Goal: Communication & Community: Answer question/provide support

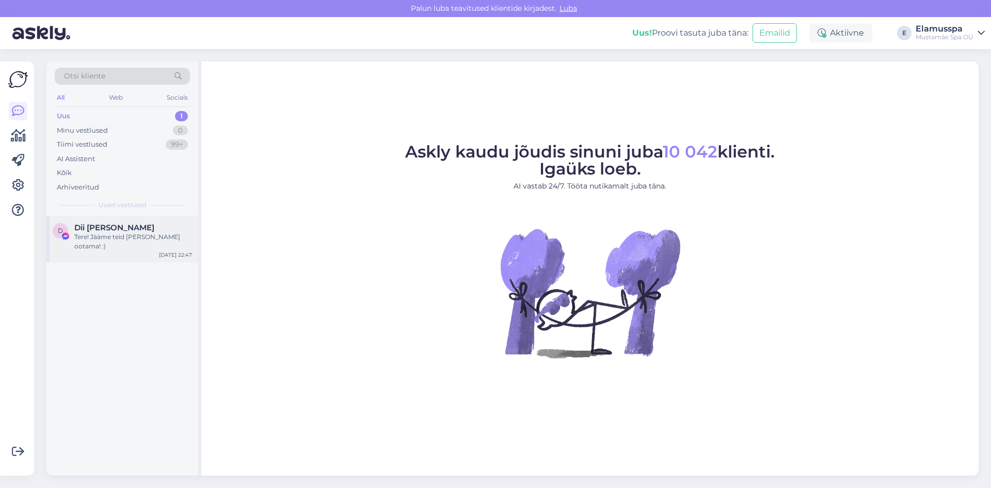
click at [95, 241] on div "Tere! Jääme teid külla ootama! :)" at bounding box center [133, 241] width 118 height 19
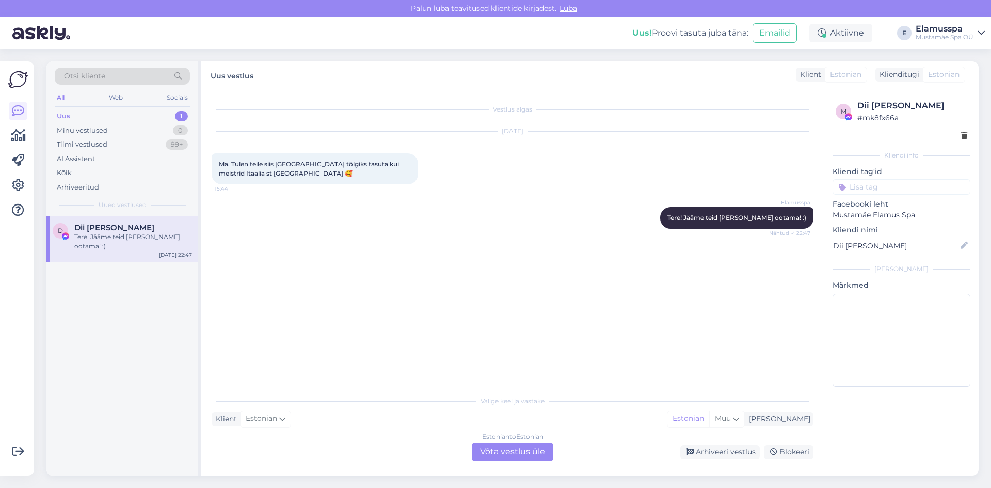
click at [496, 456] on div "Estonian to Estonian Võta vestlus üle" at bounding box center [513, 451] width 82 height 19
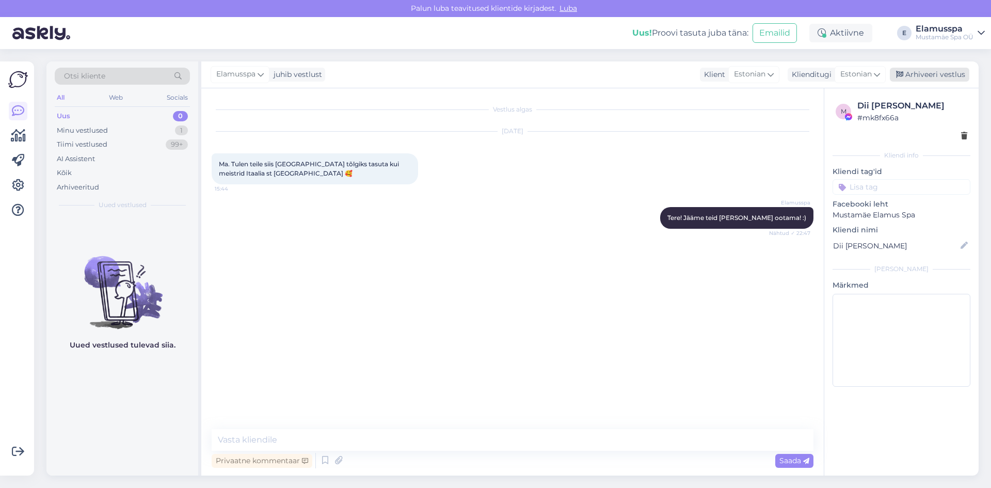
click at [914, 73] on div "Arhiveeri vestlus" at bounding box center [929, 75] width 79 height 14
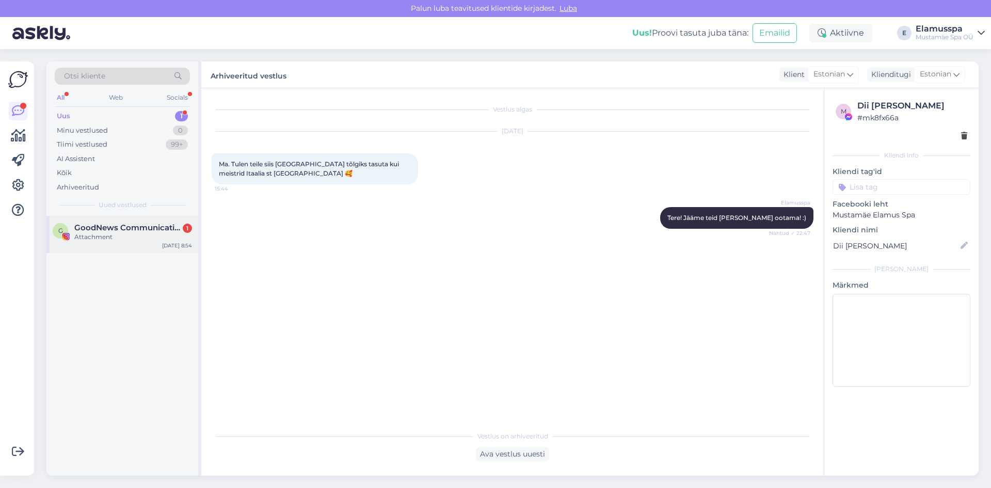
click at [137, 234] on div "Attachment" at bounding box center [133, 236] width 118 height 9
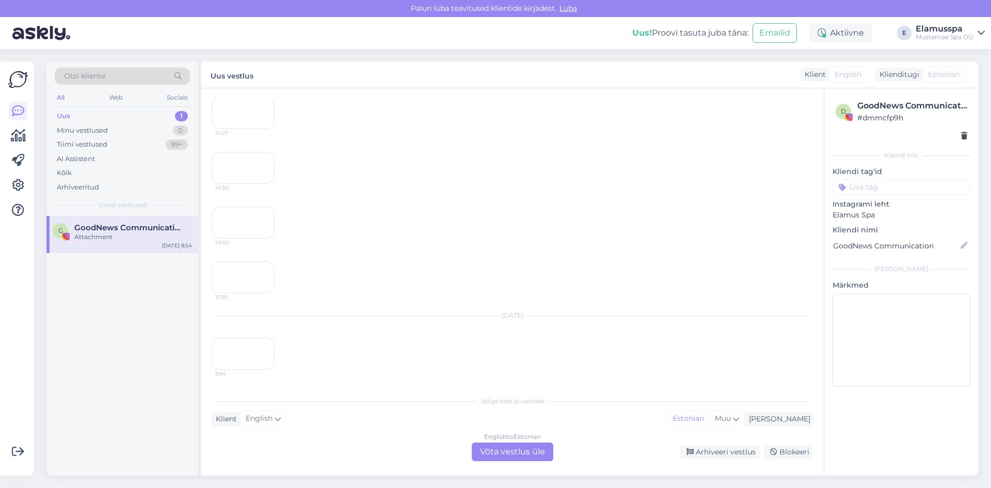
scroll to position [9517, 0]
click at [255, 338] on div "8:54" at bounding box center [243, 354] width 63 height 32
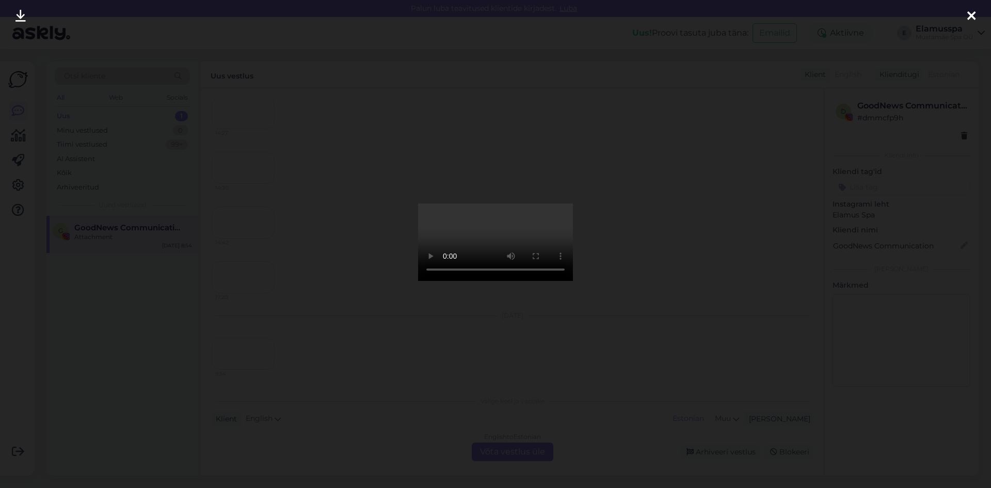
click at [295, 257] on div at bounding box center [495, 244] width 991 height 488
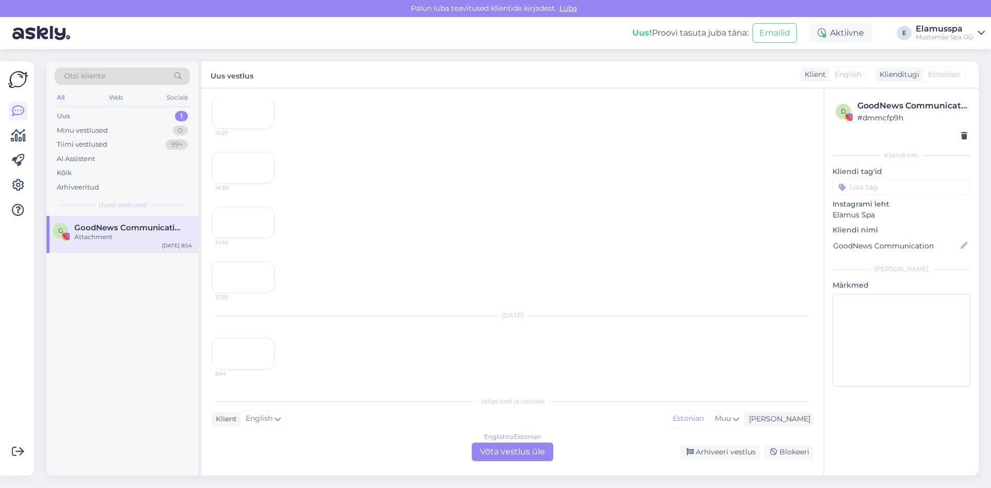
click at [236, 261] on div "17:20" at bounding box center [243, 277] width 63 height 32
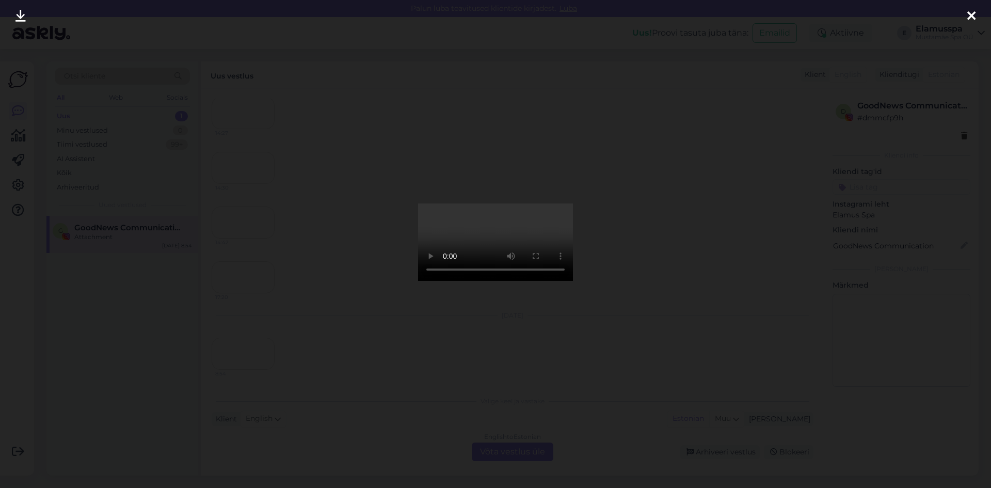
click at [355, 306] on div at bounding box center [495, 244] width 991 height 488
